Goal: Navigation & Orientation: Go to known website

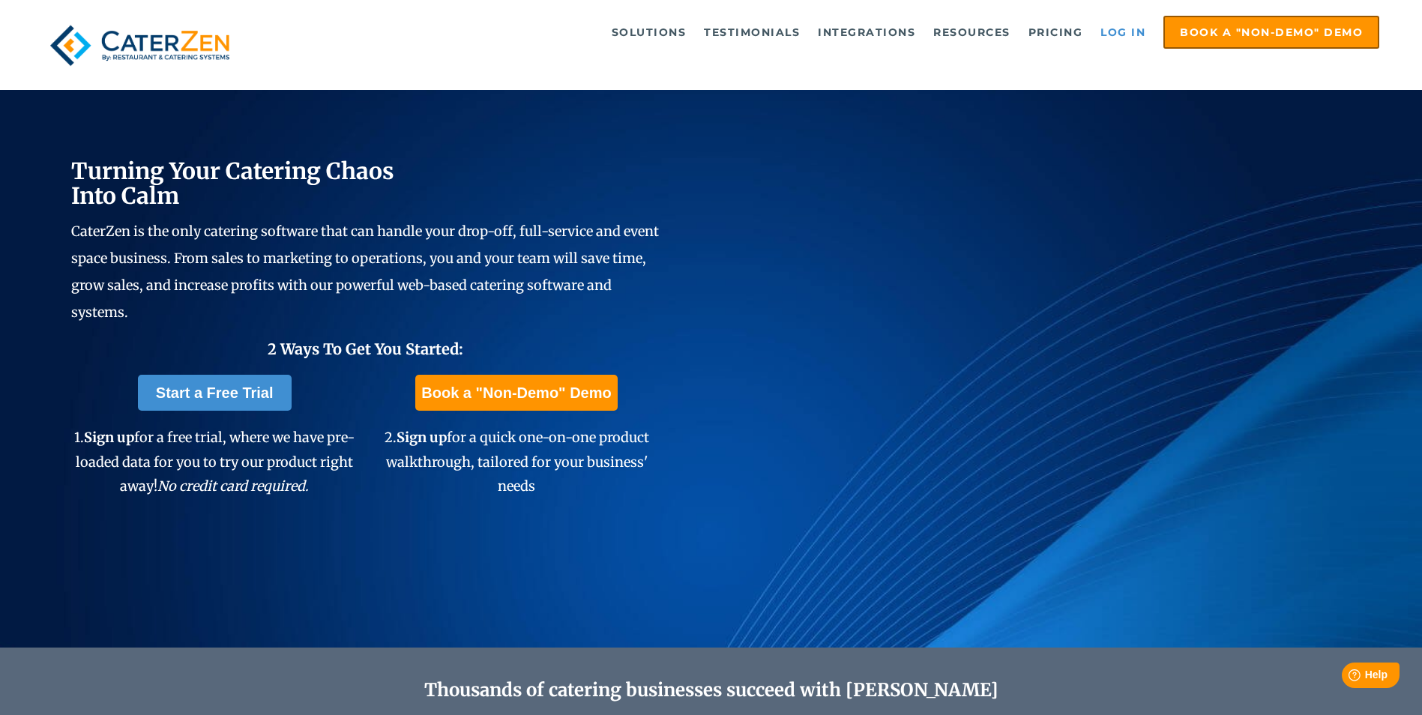
click at [1142, 20] on link "Log in" at bounding box center [1123, 32] width 60 height 30
click at [1120, 40] on link "Log in" at bounding box center [1123, 32] width 60 height 30
